Goal: Task Accomplishment & Management: Manage account settings

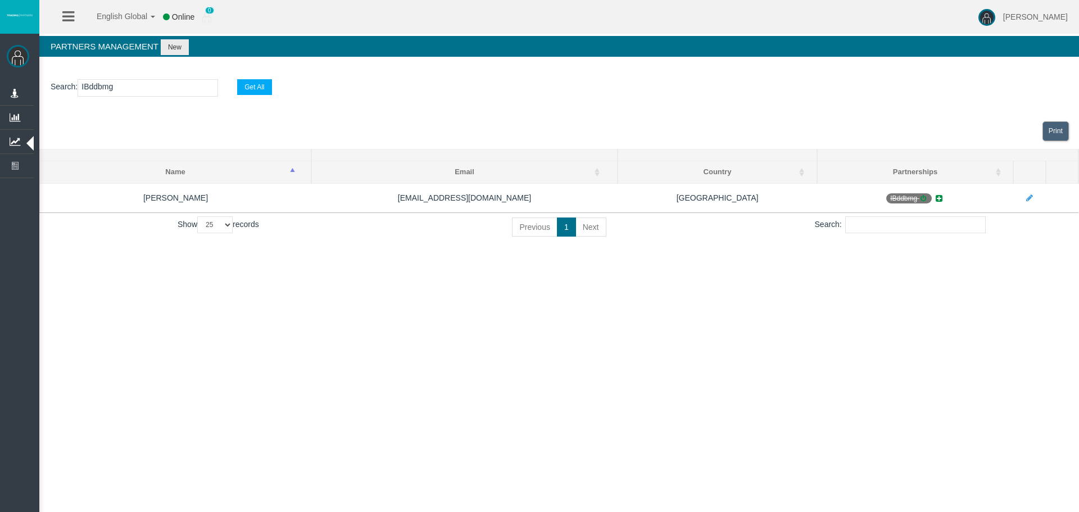
select select "25"
type input "IB50lqv"
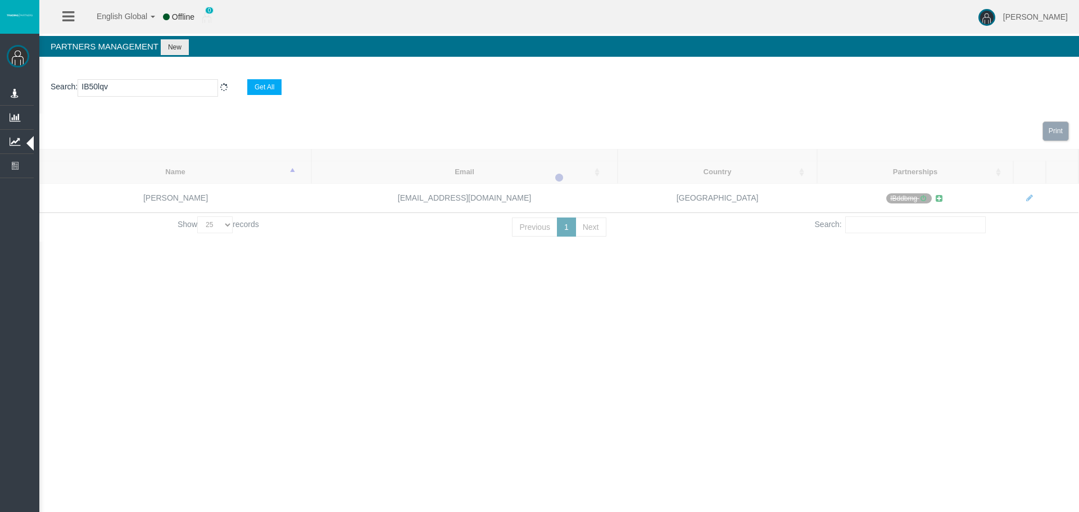
select select "25"
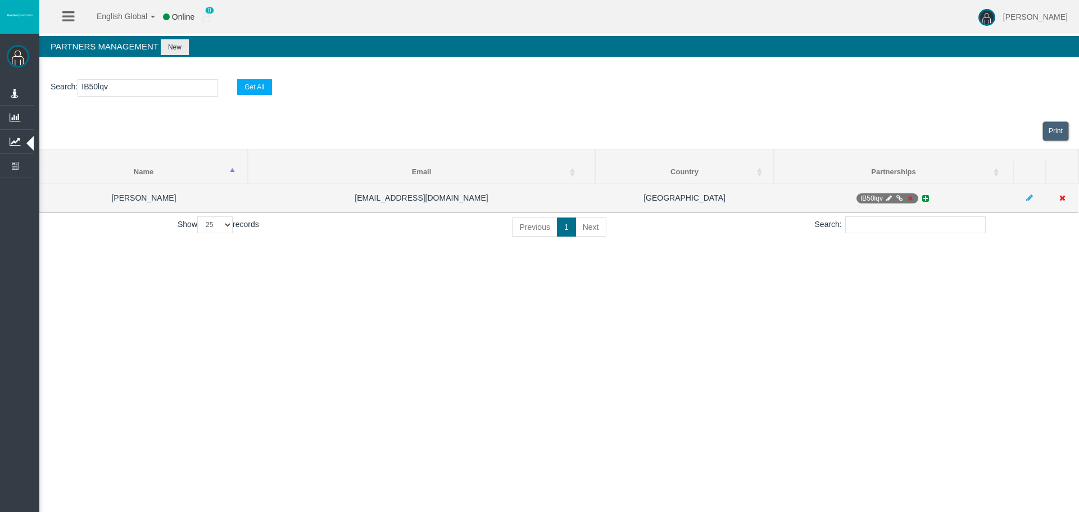
type input "IB50lqv"
click at [892, 196] on icon at bounding box center [888, 198] width 8 height 7
select select "0"
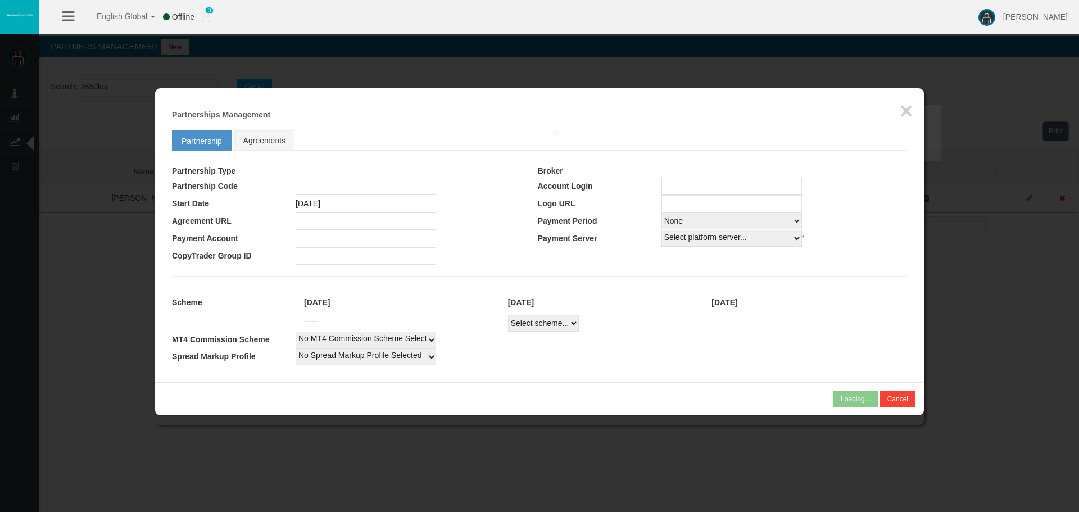
type input "IB50lqv"
type input "19247402"
select select "1"
type input "19247402"
select select "1"
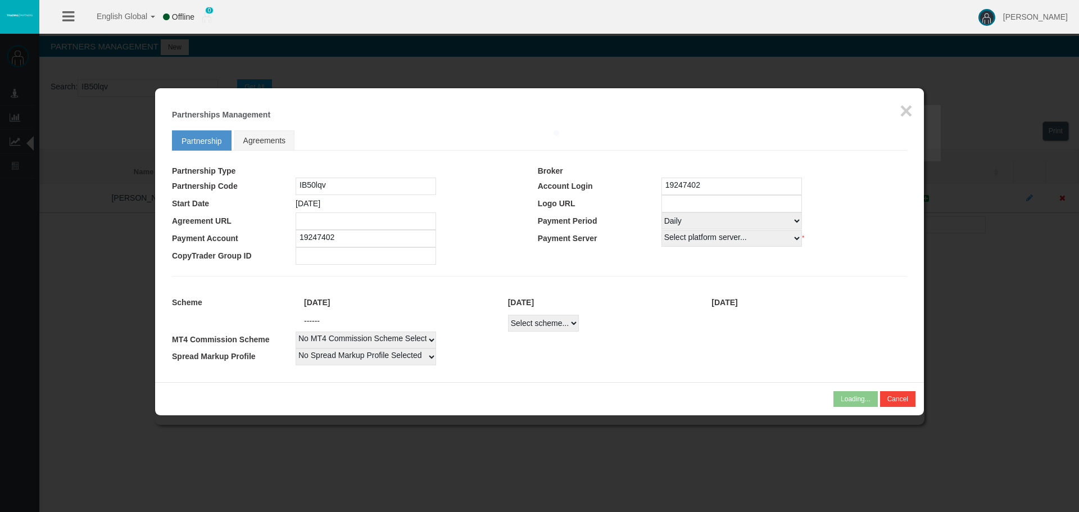
select select
